Goal: Task Accomplishment & Management: Use online tool/utility

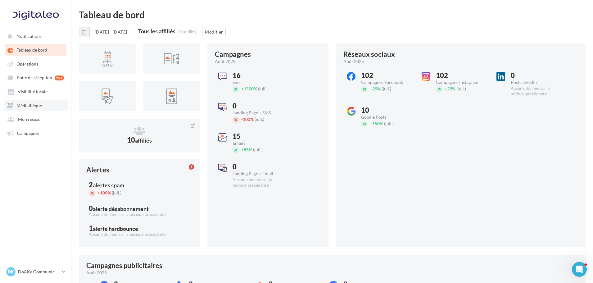
click at [43, 110] on link "Médiathèque" at bounding box center [36, 105] width 64 height 11
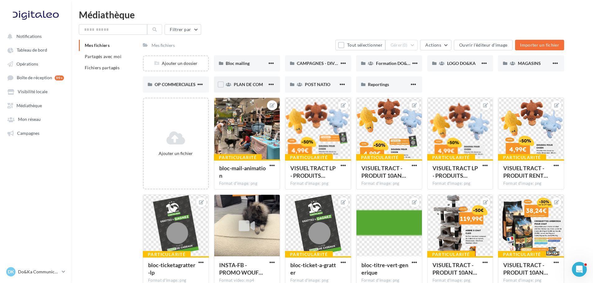
click at [244, 84] on span "PLAN DE COM" at bounding box center [248, 84] width 29 height 5
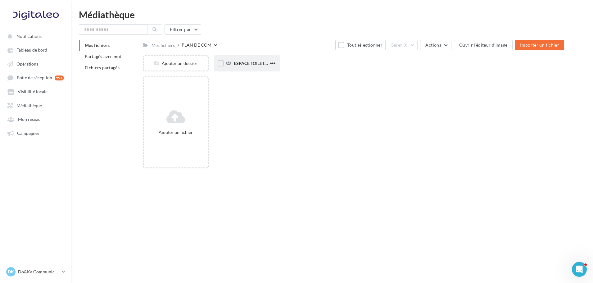
click at [249, 68] on div "ESPACE TOILETTAGE" at bounding box center [247, 63] width 66 height 16
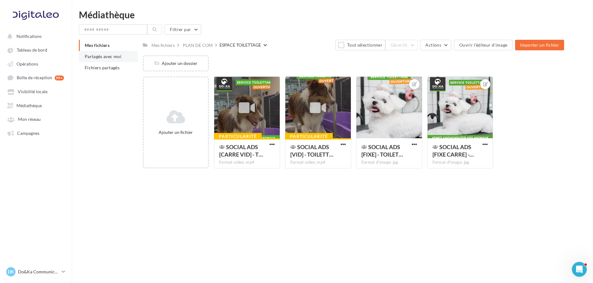
click at [86, 56] on span "Partagés avec moi" at bounding box center [103, 56] width 37 height 5
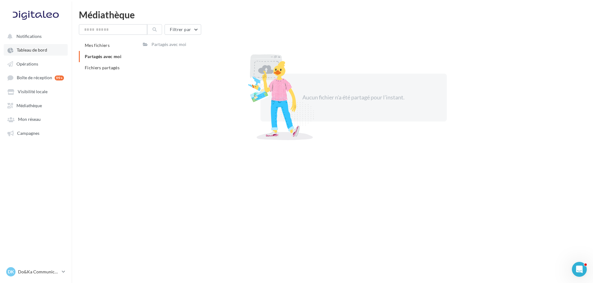
click at [36, 53] on link "Tableau de bord" at bounding box center [36, 49] width 64 height 11
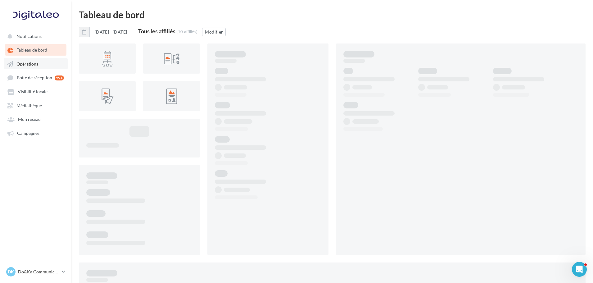
click at [43, 65] on link "Opérations" at bounding box center [36, 63] width 64 height 11
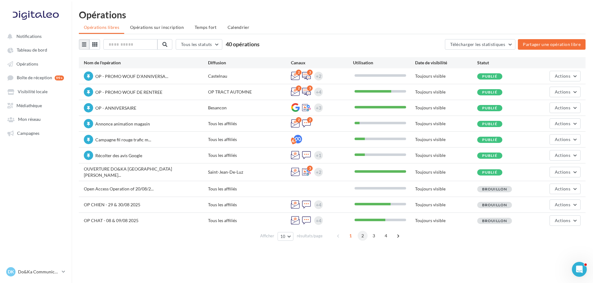
click at [362, 234] on span "2" at bounding box center [363, 236] width 10 height 10
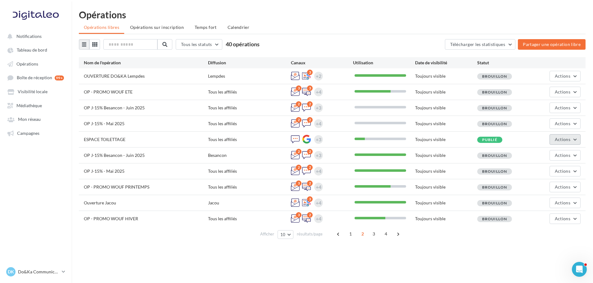
click at [577, 142] on button "Actions" at bounding box center [565, 139] width 31 height 11
click at [541, 150] on button "Editer" at bounding box center [550, 154] width 62 height 16
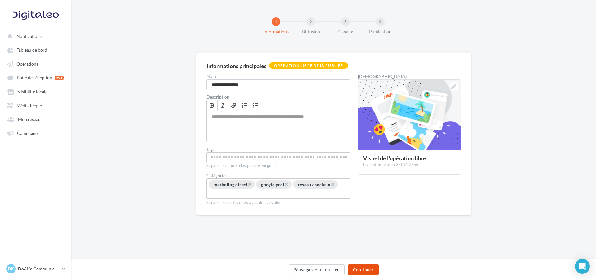
click at [357, 266] on button "Continuer" at bounding box center [363, 269] width 31 height 11
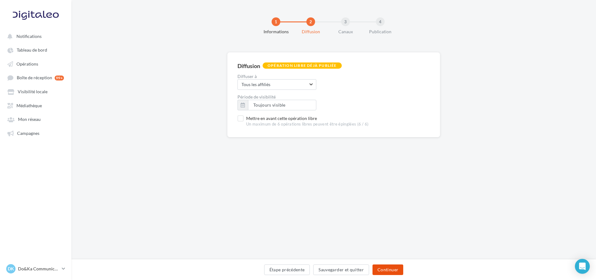
click at [389, 267] on button "Continuer" at bounding box center [388, 269] width 31 height 11
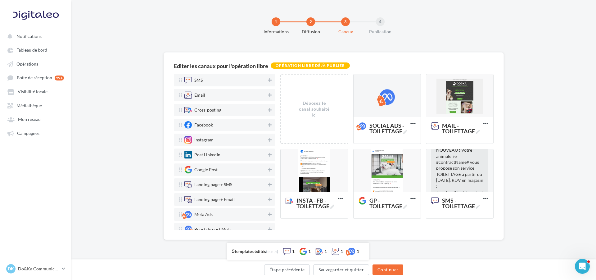
click at [391, 112] on div at bounding box center [387, 95] width 67 height 43
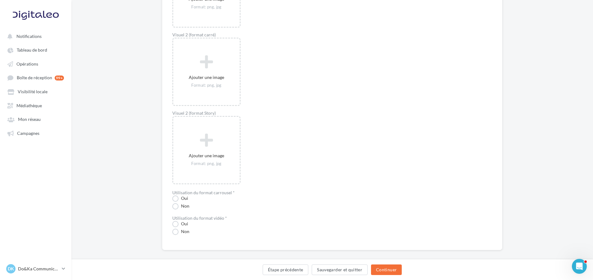
scroll to position [547, 0]
click at [175, 215] on label "Oui" at bounding box center [180, 217] width 16 height 6
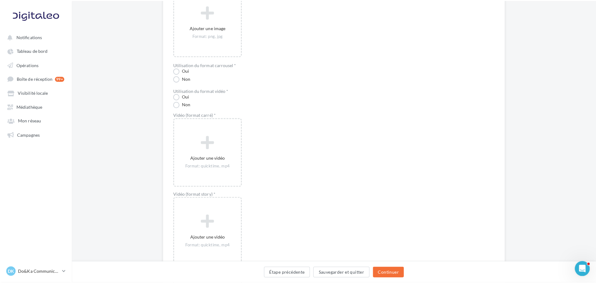
scroll to position [671, 0]
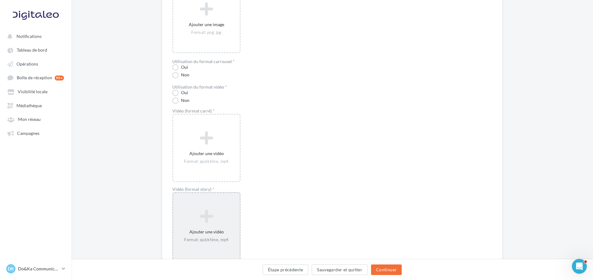
click at [231, 204] on div "Ajouter une vidéo Format: quicktime, mp4" at bounding box center [206, 226] width 68 height 68
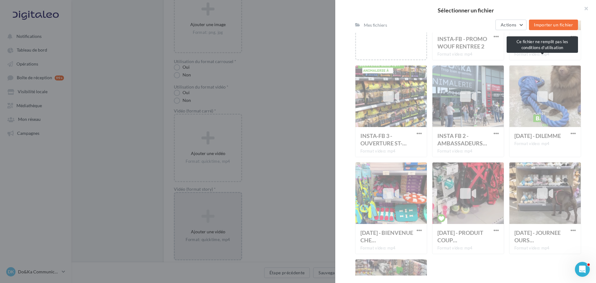
scroll to position [217, 0]
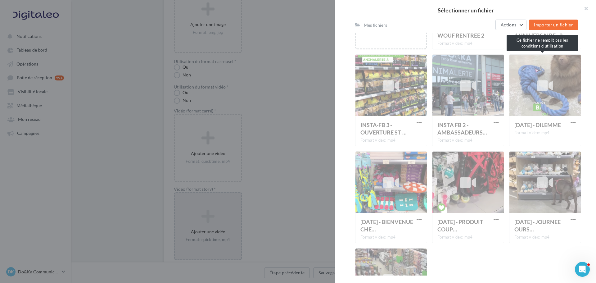
click at [531, 115] on div "[DATE] - DILEMME Format video: mp4" at bounding box center [545, 100] width 72 height 92
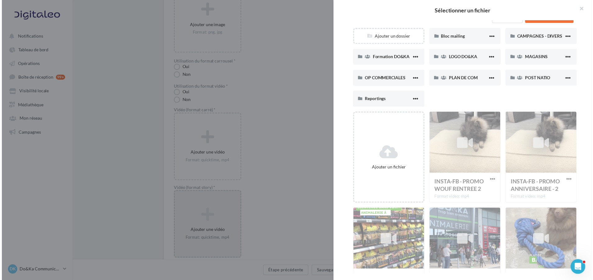
scroll to position [0, 0]
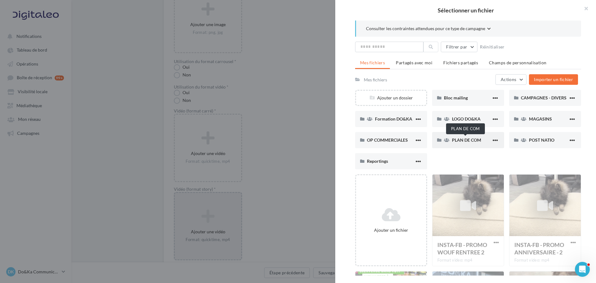
click at [471, 139] on span "PLAN DE COM" at bounding box center [466, 139] width 29 height 5
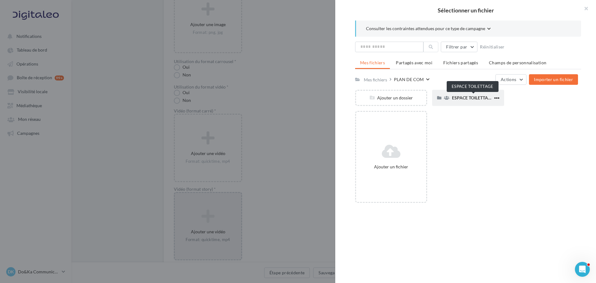
click at [481, 97] on span "ESPACE TOILETTAGE" at bounding box center [473, 97] width 42 height 5
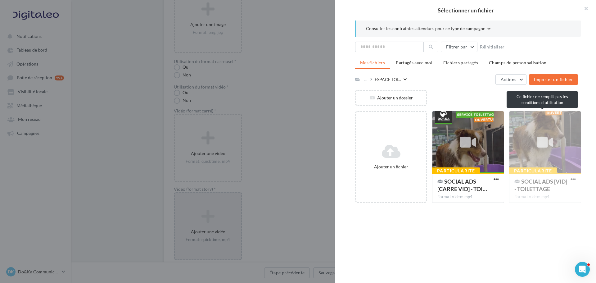
click at [550, 142] on div "Particularité SOCIAL ADS [VID] - TOILETTAGE Format video: mp4" at bounding box center [545, 157] width 72 height 92
click at [485, 26] on button "Consulter les contraintes attendues pour ce type de campagne" at bounding box center [428, 28] width 125 height 7
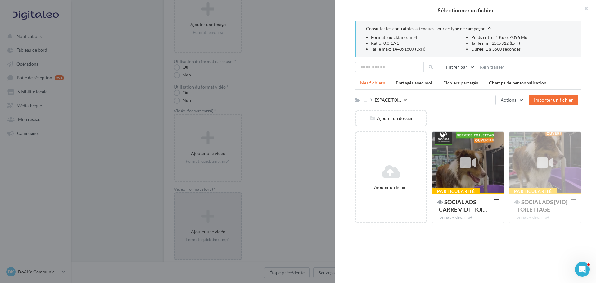
drag, startPoint x: 471, startPoint y: 51, endPoint x: 520, endPoint y: 50, distance: 48.1
click at [520, 50] on li "Durée: 1 à 3600 secondes" at bounding box center [521, 49] width 100 height 6
drag, startPoint x: 523, startPoint y: 49, endPoint x: 465, endPoint y: 48, distance: 57.5
click at [471, 48] on li "Durée: 1 à 3600 secondes" at bounding box center [521, 49] width 100 height 6
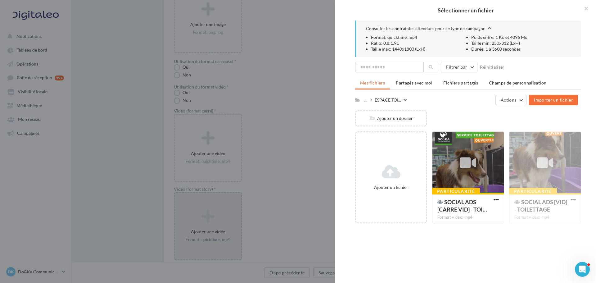
click at [445, 51] on li "Taille max: 1440x1800 (LxH)" at bounding box center [421, 49] width 100 height 6
drag, startPoint x: 427, startPoint y: 51, endPoint x: 360, endPoint y: 42, distance: 68.0
click at [360, 42] on div "Consulter les contraintes attendues pour ce type de campagne Format: quicktime,…" at bounding box center [468, 38] width 226 height 36
click at [383, 44] on li "Ratio: 0.8:1.91" at bounding box center [421, 43] width 100 height 6
drag, startPoint x: 398, startPoint y: 45, endPoint x: 342, endPoint y: 35, distance: 56.8
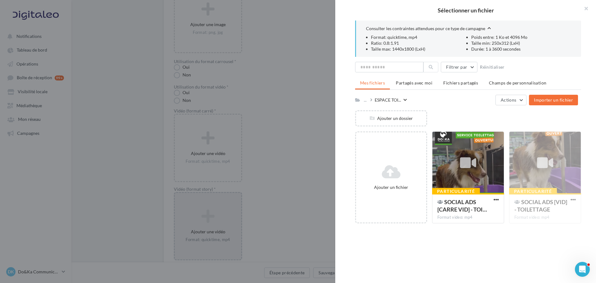
click at [342, 35] on div "Consulter les contraintes attendues pour ce type de campagne Format: quicktime,…" at bounding box center [468, 147] width 266 height 255
click at [380, 36] on li "Format: quicktime, mp4" at bounding box center [421, 37] width 100 height 6
drag, startPoint x: 369, startPoint y: 37, endPoint x: 551, endPoint y: 54, distance: 182.7
click at [551, 54] on div "Consulter les contraintes attendues pour ce type de campagne Format: quicktime,…" at bounding box center [468, 38] width 226 height 36
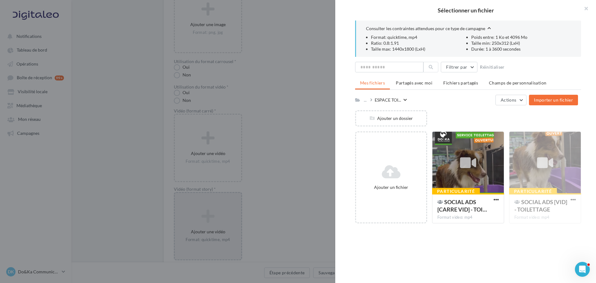
click at [244, 126] on div at bounding box center [298, 141] width 596 height 283
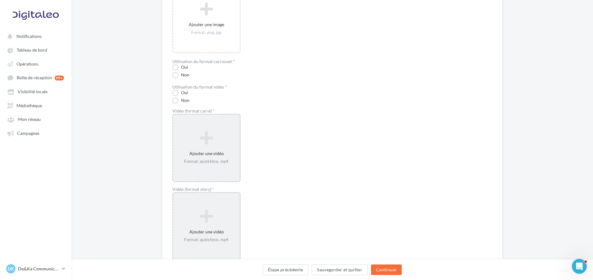
click at [228, 129] on div "Ajouter une vidéo Format: quicktime, mp4" at bounding box center [206, 147] width 66 height 39
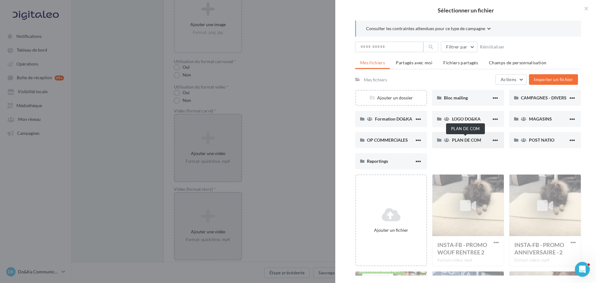
click at [471, 143] on span "PLAN DE COM" at bounding box center [466, 139] width 29 height 5
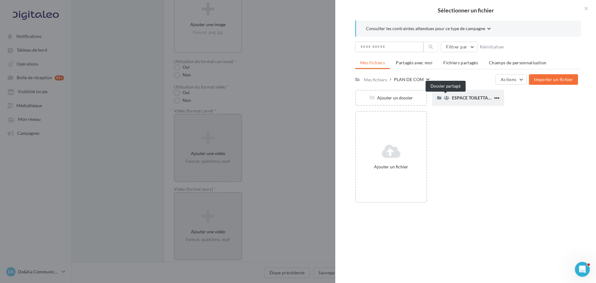
click at [448, 98] on icon at bounding box center [447, 98] width 6 height 4
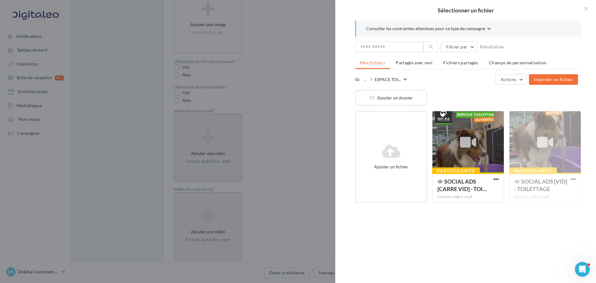
click at [442, 23] on div "Consulter les contraintes attendues pour ce type de campagne" at bounding box center [468, 28] width 226 height 16
click at [443, 25] on div "Consulter les contraintes attendues pour ce type de campagne" at bounding box center [468, 28] width 226 height 16
click at [443, 27] on span "Consulter les contraintes attendues pour ce type de campagne" at bounding box center [425, 28] width 119 height 6
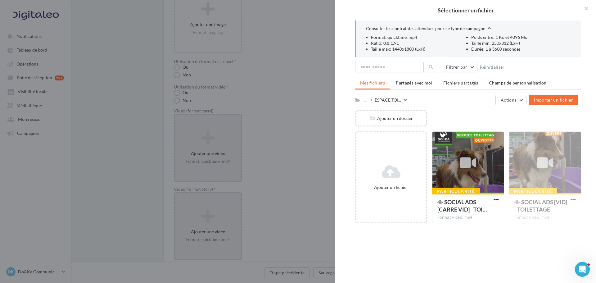
click at [432, 242] on div "Consulter les contraintes attendues pour ce type de campagne Format: quicktime,…" at bounding box center [468, 147] width 266 height 255
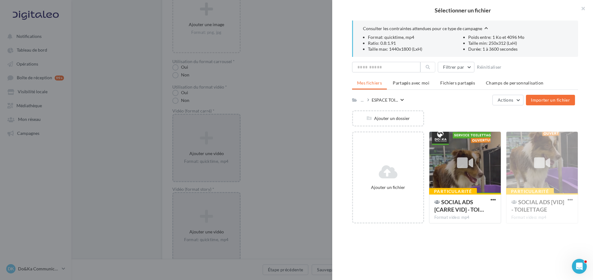
click at [252, 161] on div at bounding box center [296, 140] width 593 height 280
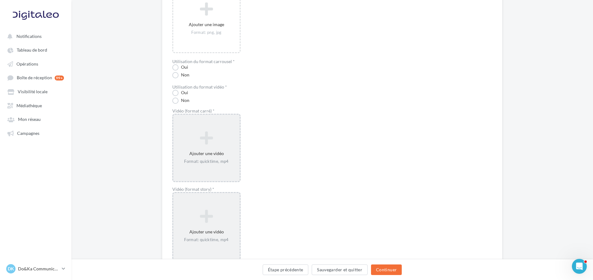
drag, startPoint x: 303, startPoint y: 77, endPoint x: 293, endPoint y: 93, distance: 19.3
click at [303, 77] on div "Non" at bounding box center [268, 75] width 192 height 7
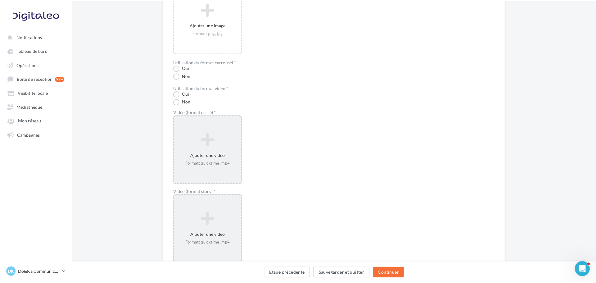
scroll to position [702, 0]
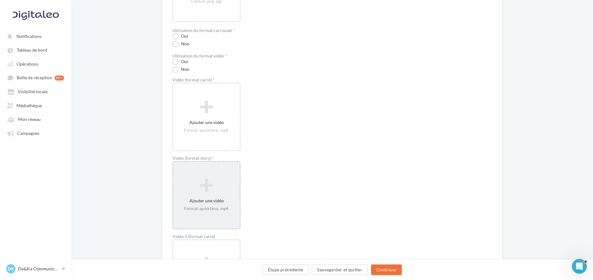
click at [216, 180] on icon at bounding box center [206, 185] width 61 height 15
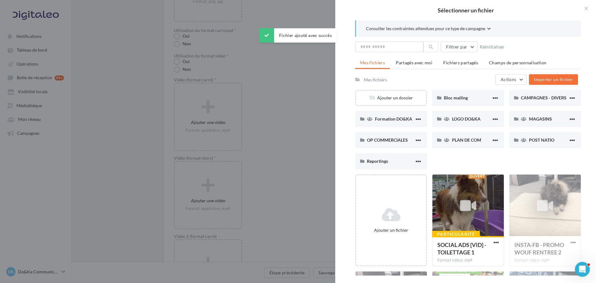
click at [489, 157] on div "Ajouter un dossier Bloc mailing Bloc mailing CAMPAGNES - DIVERS CAMPAGNES - DIV…" at bounding box center [470, 132] width 231 height 85
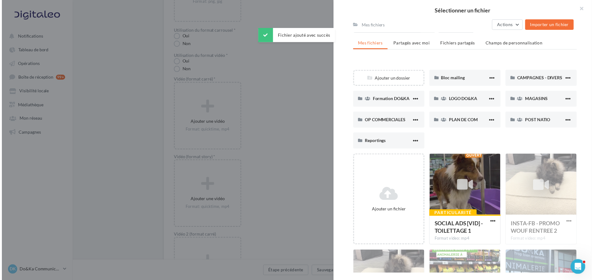
scroll to position [62, 0]
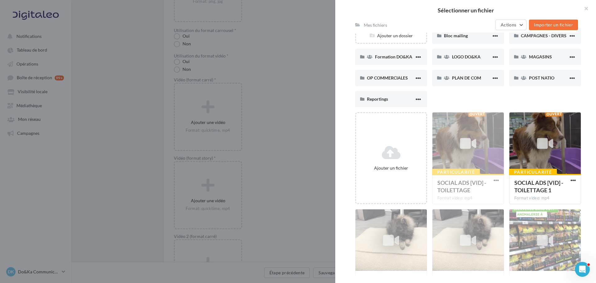
click at [302, 111] on div at bounding box center [298, 141] width 596 height 283
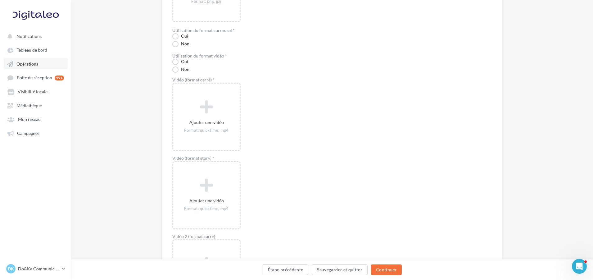
click at [35, 63] on span "Opérations" at bounding box center [27, 63] width 22 height 5
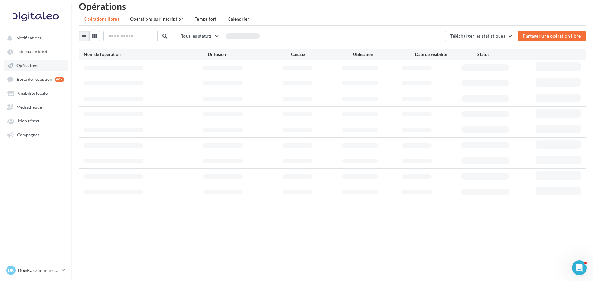
scroll to position [10, 0]
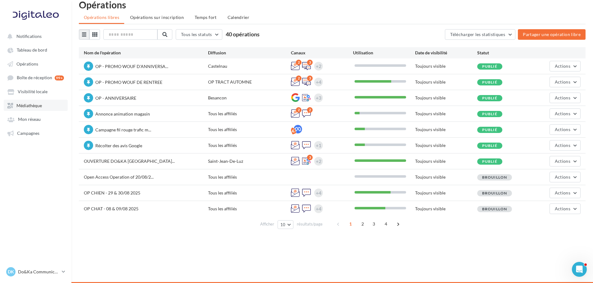
click at [37, 110] on link "Médiathèque" at bounding box center [36, 105] width 64 height 11
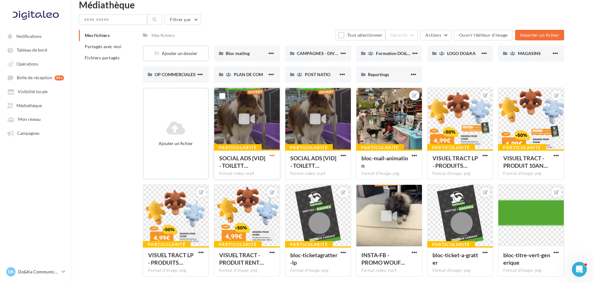
click at [270, 155] on span "button" at bounding box center [272, 155] width 5 height 5
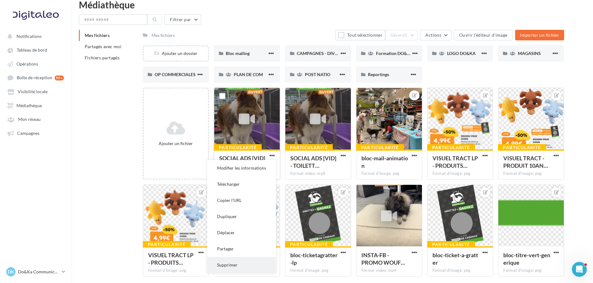
click at [241, 264] on button "Supprimer" at bounding box center [241, 265] width 69 height 16
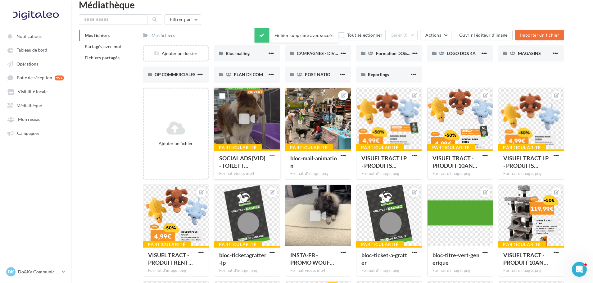
click at [270, 157] on span "button" at bounding box center [272, 155] width 5 height 5
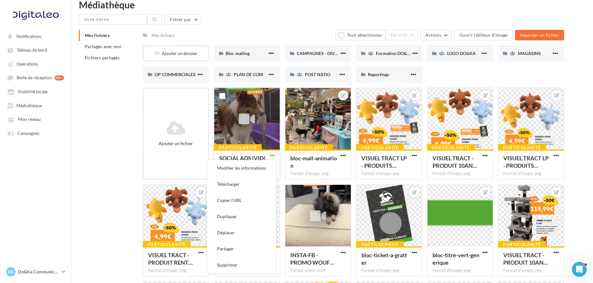
click at [271, 156] on span "button" at bounding box center [272, 155] width 5 height 5
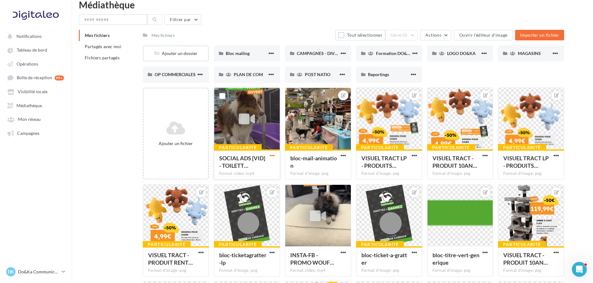
click at [270, 155] on span "button" at bounding box center [272, 155] width 5 height 5
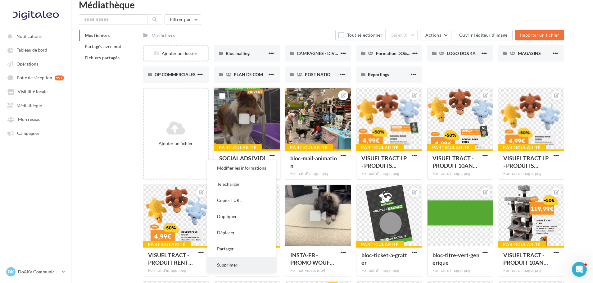
click at [240, 267] on button "Supprimer" at bounding box center [241, 265] width 69 height 16
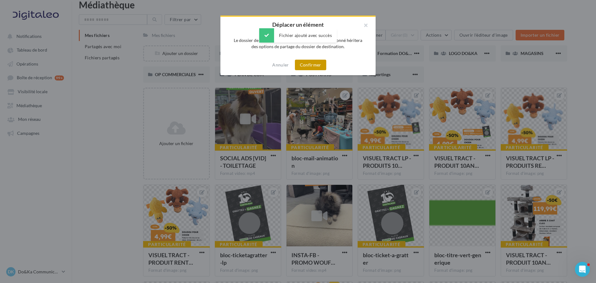
click at [310, 65] on button "Confirmer" at bounding box center [310, 65] width 31 height 11
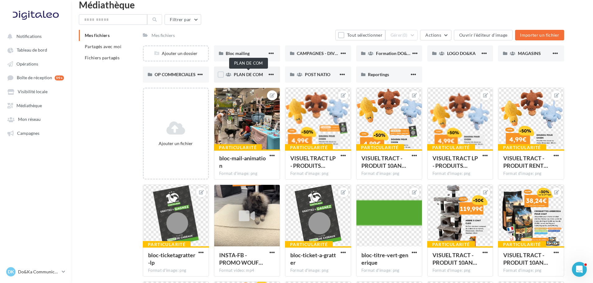
click at [234, 75] on span "PLAN DE COM" at bounding box center [248, 74] width 29 height 5
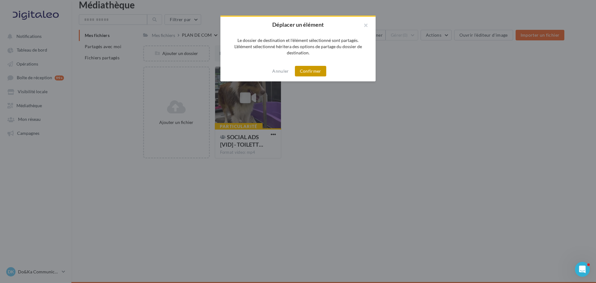
click at [316, 72] on button "Confirmer" at bounding box center [310, 71] width 31 height 11
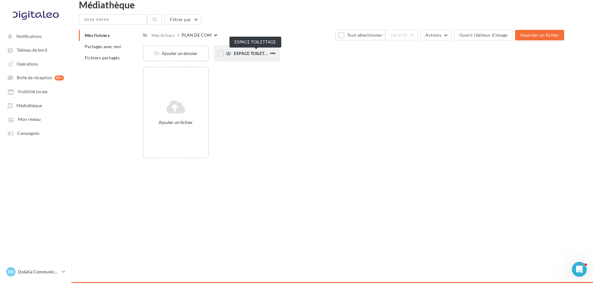
click at [247, 55] on span "ESPACE TOILETTAGE" at bounding box center [255, 53] width 42 height 5
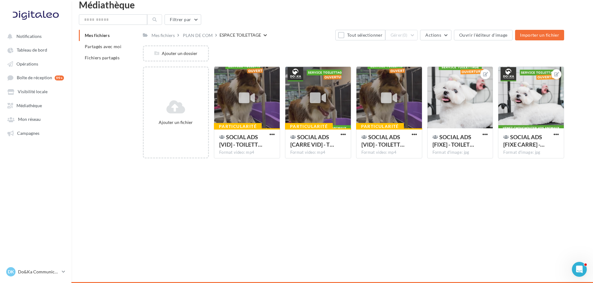
click at [393, 168] on div "Notifications Tableau de bord Opérations" at bounding box center [296, 141] width 593 height 283
click at [415, 130] on div "Particularité SOCIAL ADS [VID] - TOILETT… Format video: mp4" at bounding box center [389, 142] width 66 height 29
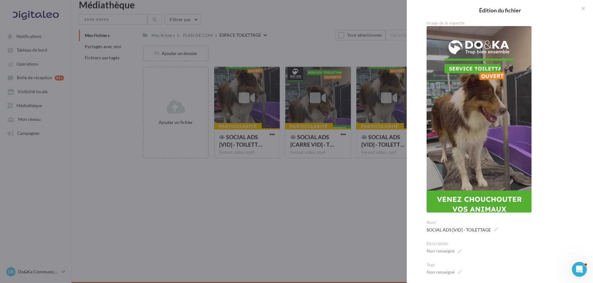
click at [387, 163] on div at bounding box center [296, 141] width 593 height 283
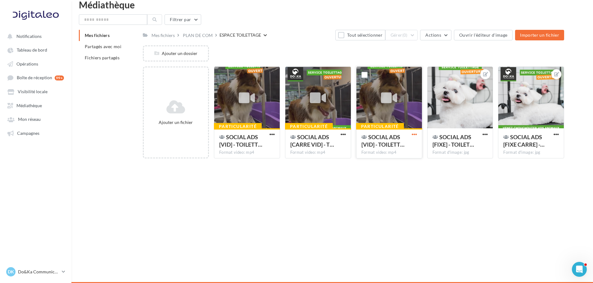
click at [414, 135] on span "button" at bounding box center [414, 134] width 5 height 5
click at [375, 224] on button "Supprimer" at bounding box center [383, 228] width 69 height 16
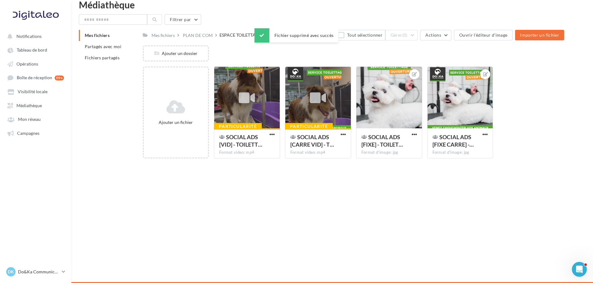
click at [339, 193] on div "Notifications Tableau de bord Opérations" at bounding box center [296, 141] width 593 height 283
drag, startPoint x: 196, startPoint y: 37, endPoint x: 193, endPoint y: 36, distance: 3.2
click at [196, 36] on div "PLAN DE COM" at bounding box center [198, 35] width 30 height 6
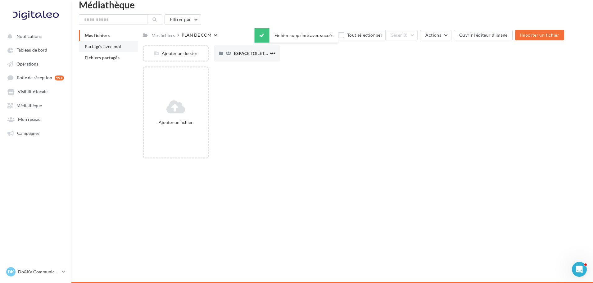
click at [114, 47] on span "Partagés avec moi" at bounding box center [103, 46] width 37 height 5
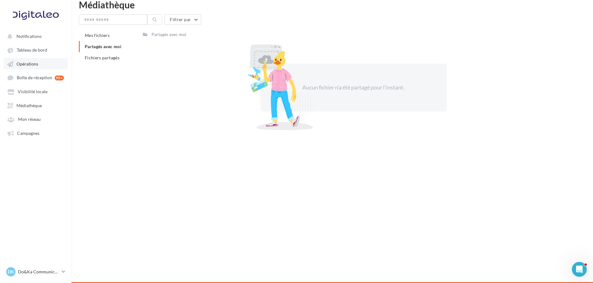
click at [31, 69] on link "Opérations" at bounding box center [36, 63] width 64 height 11
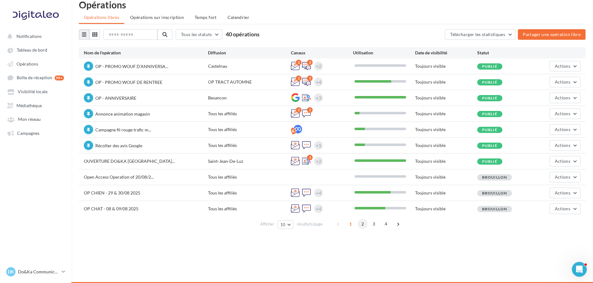
click at [361, 225] on span "2" at bounding box center [363, 224] width 10 height 10
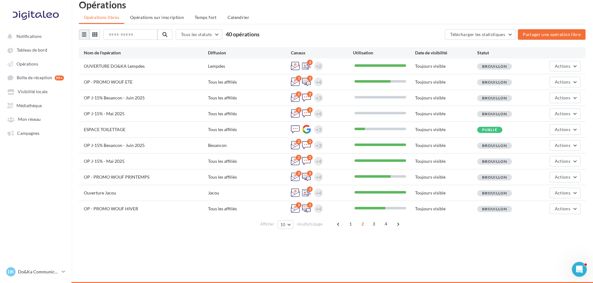
click at [584, 127] on div "ESPACE TOILETTAGE Tous les affiliés +3 Toujours visible Publié Actions" at bounding box center [332, 130] width 507 height 16
click at [576, 129] on button "Actions" at bounding box center [565, 129] width 31 height 11
click at [552, 145] on button "Editer" at bounding box center [550, 144] width 62 height 16
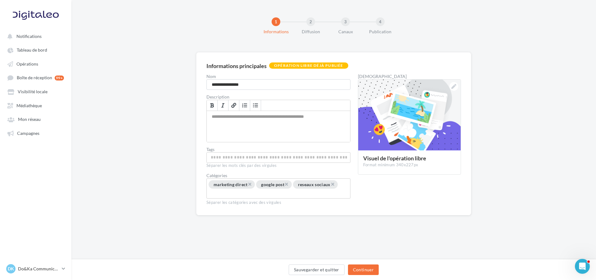
click at [369, 264] on div "Sauvegarder et quitter Continuer" at bounding box center [333, 269] width 525 height 21
click at [372, 269] on button "Continuer" at bounding box center [363, 269] width 31 height 11
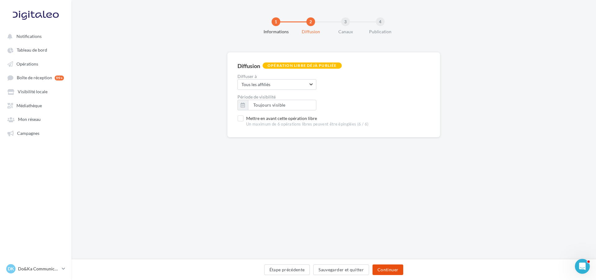
click at [388, 266] on button "Continuer" at bounding box center [388, 269] width 31 height 11
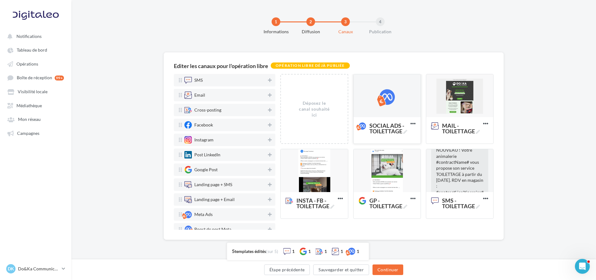
click at [375, 105] on div at bounding box center [387, 95] width 67 height 43
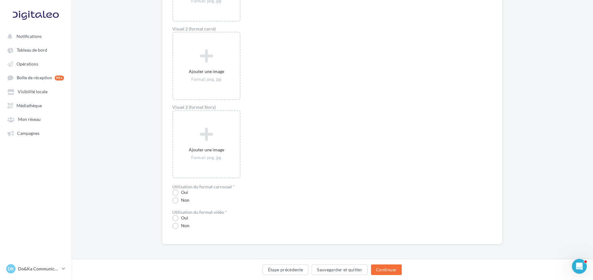
scroll to position [547, 0]
click at [175, 216] on label "Oui" at bounding box center [180, 217] width 16 height 6
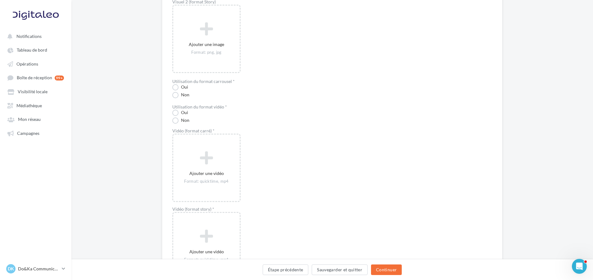
scroll to position [671, 0]
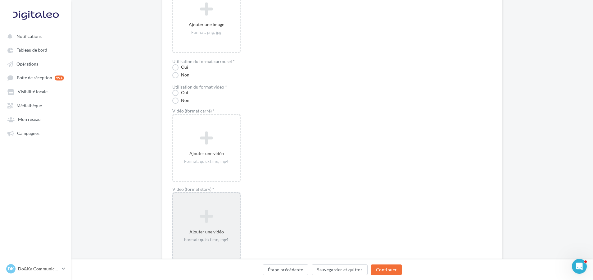
click at [234, 204] on div "Ajouter une vidéo Format: quicktime, mp4" at bounding box center [206, 226] width 68 height 68
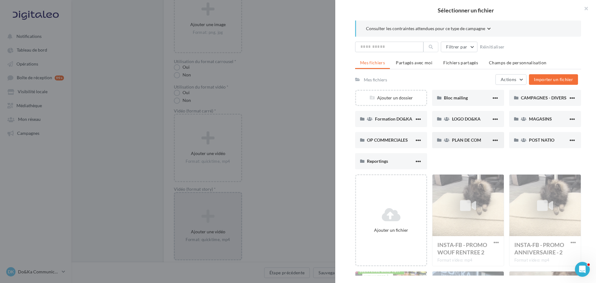
click at [461, 140] on span "PLAN DE COM" at bounding box center [466, 139] width 29 height 5
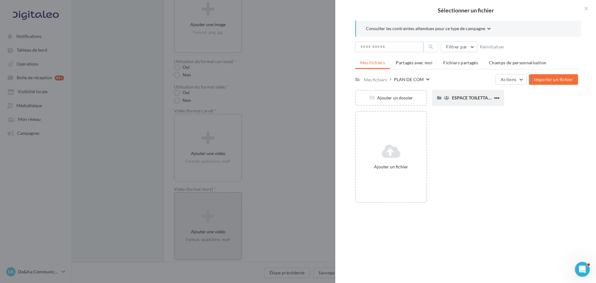
click at [452, 95] on div "ESPACE TOILETTAGE" at bounding box center [472, 98] width 41 height 6
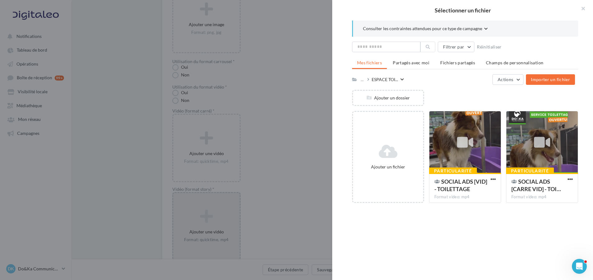
click at [266, 108] on div at bounding box center [296, 140] width 593 height 280
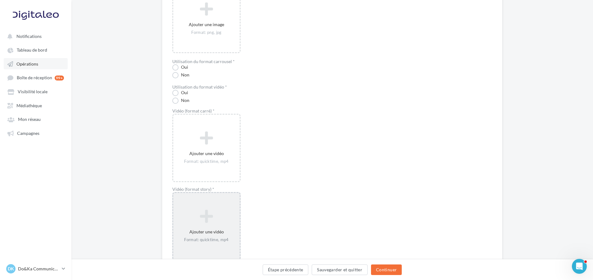
click at [33, 63] on span "Opérations" at bounding box center [27, 63] width 22 height 5
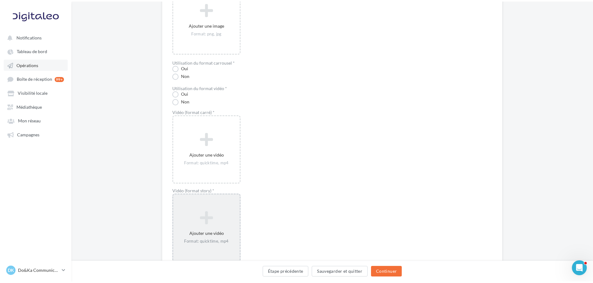
scroll to position [10, 0]
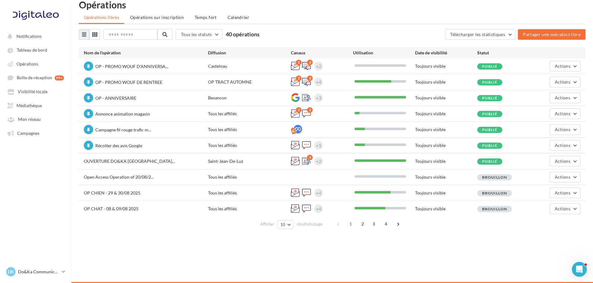
click at [45, 278] on div "DK Do&Ka Communication [EMAIL_ADDRESS][DOMAIN_NAME]" at bounding box center [35, 272] width 61 height 12
click at [46, 275] on div "DK Do&Ka Communication [EMAIL_ADDRESS][DOMAIN_NAME]" at bounding box center [32, 271] width 53 height 9
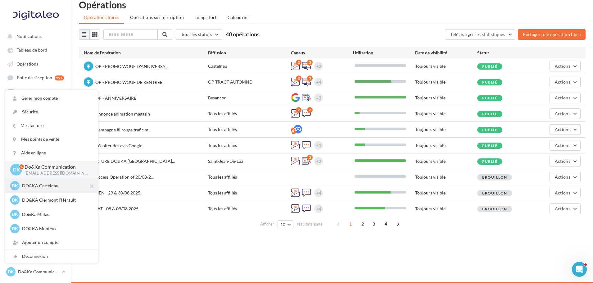
click at [52, 187] on p "DO&KA Castelnau" at bounding box center [56, 186] width 68 height 6
